Goal: Information Seeking & Learning: Learn about a topic

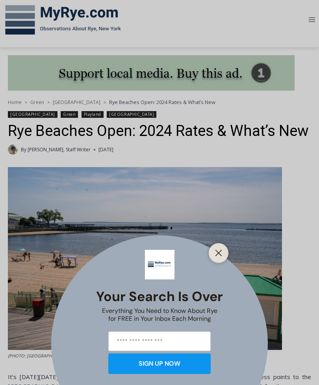
click at [223, 258] on button "Close" at bounding box center [218, 252] width 11 height 11
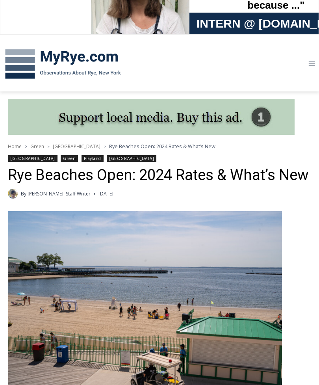
scroll to position [87, 0]
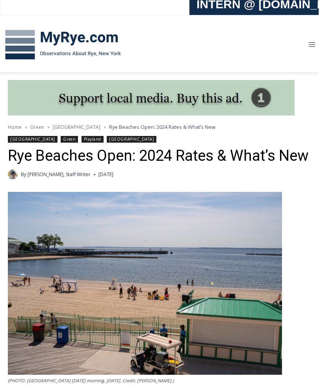
click at [139, 124] on span "Rye Beaches Open: 2024 Rates & What’s New" at bounding box center [162, 126] width 106 height 7
click at [130, 123] on span "Rye Beaches Open: 2024 Rates & What’s New" at bounding box center [162, 126] width 106 height 7
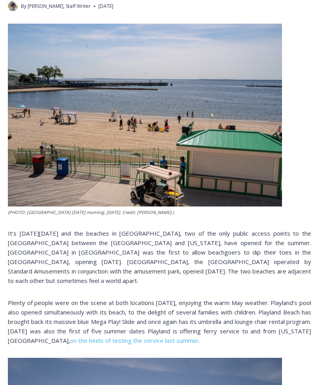
scroll to position [254, 0]
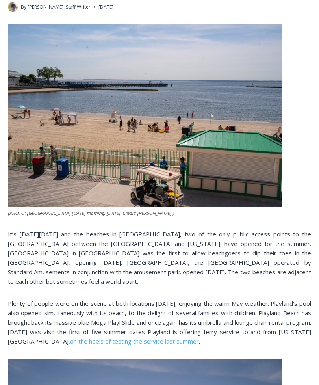
click at [251, 267] on span "It’s Memorial Day weekend and the beaches in Rye, two of the only public access…" at bounding box center [159, 257] width 303 height 55
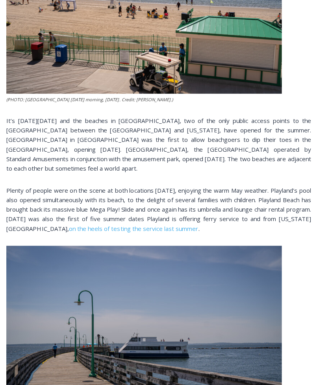
scroll to position [364, 0]
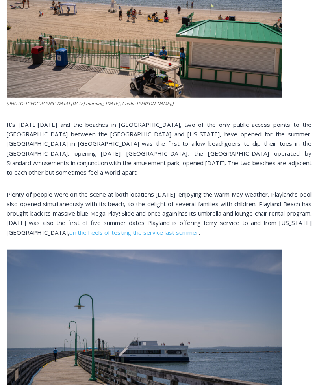
click at [77, 227] on span "on the heels of testing the service last summer" at bounding box center [134, 231] width 129 height 8
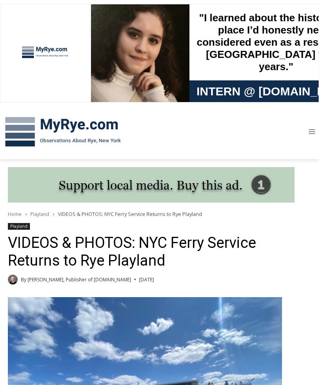
click at [24, 129] on img at bounding box center [63, 131] width 126 height 41
